Goal: Check status: Check status

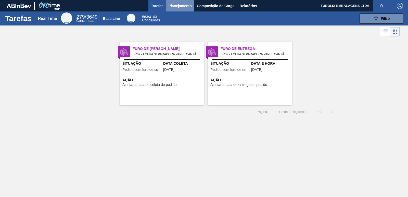
click at [183, 3] on span "Planejamento" at bounding box center [179, 6] width 23 height 6
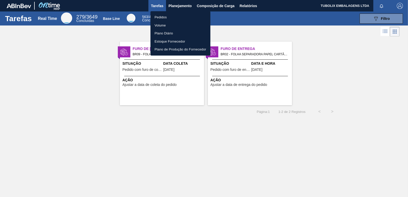
click at [159, 15] on li "Pedidos" at bounding box center [180, 17] width 60 height 8
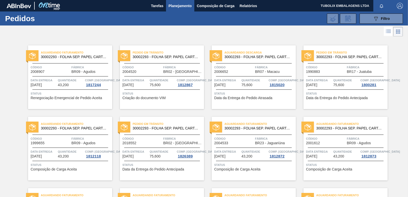
click at [284, 52] on span "Aguardando Descarga" at bounding box center [259, 52] width 71 height 5
